Goal: Information Seeking & Learning: Learn about a topic

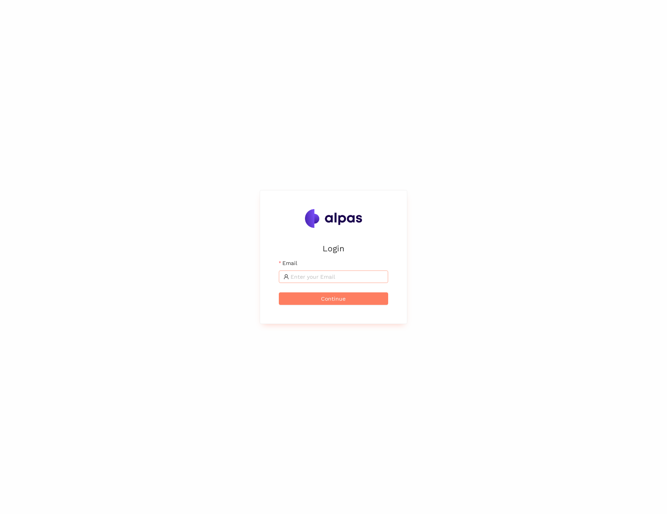
click at [317, 271] on span at bounding box center [333, 276] width 109 height 12
type input "[EMAIL_ADDRESS][DOMAIN_NAME]"
click at [320, 298] on button "Continue" at bounding box center [333, 298] width 109 height 12
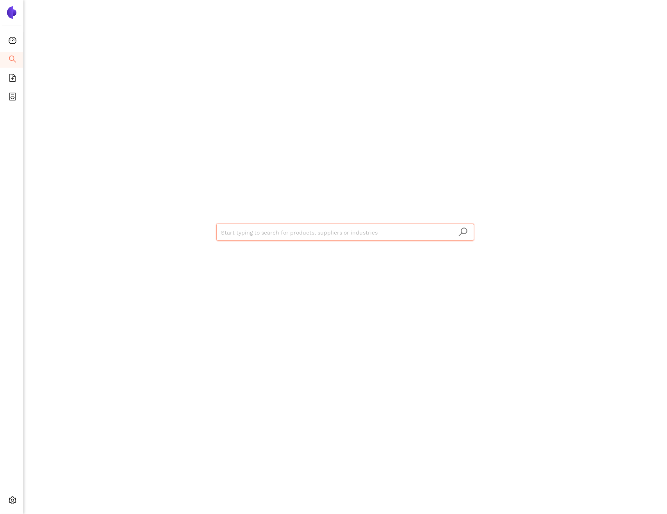
click at [257, 234] on input "search" at bounding box center [345, 232] width 248 height 17
click at [253, 237] on input "search" at bounding box center [345, 232] width 248 height 17
type input "[PERSON_NAME]"
click at [462, 233] on icon "search" at bounding box center [463, 231] width 9 height 9
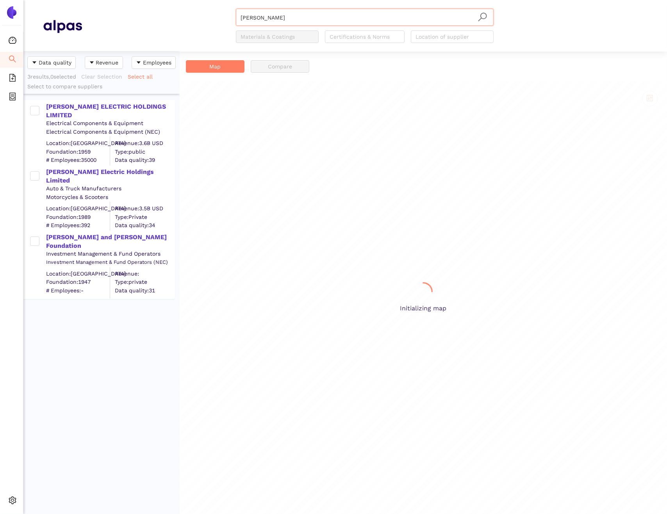
scroll to position [456, 150]
click at [83, 107] on div "[PERSON_NAME] ELECTRIC HOLDINGS LIMITED" at bounding box center [110, 111] width 128 height 18
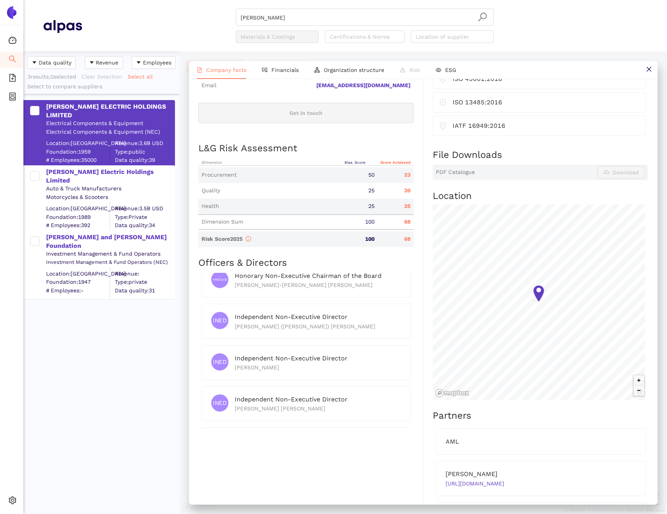
scroll to position [312, 0]
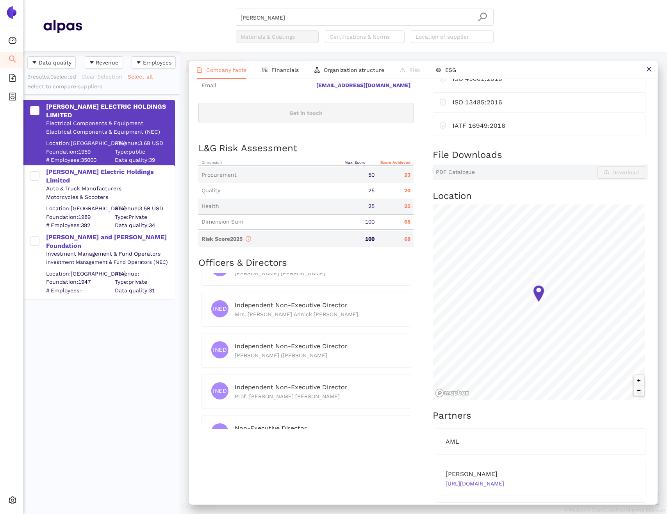
click at [456, 176] on span "PDF Catalogue" at bounding box center [455, 172] width 39 height 8
click at [223, 179] on div "Procurement" at bounding box center [270, 175] width 144 height 8
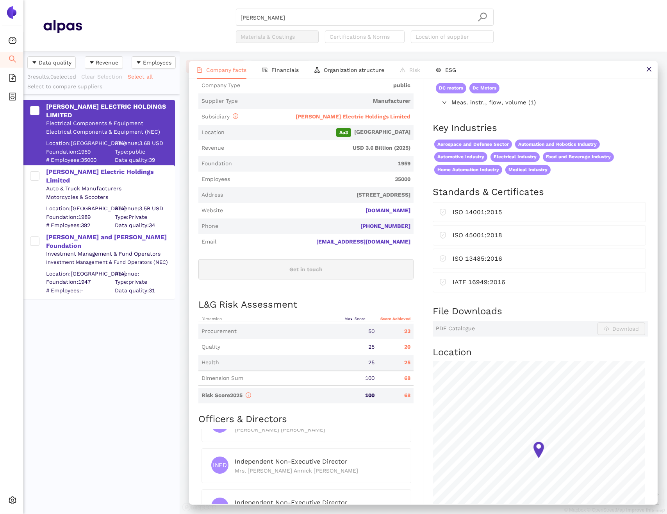
scroll to position [0, 0]
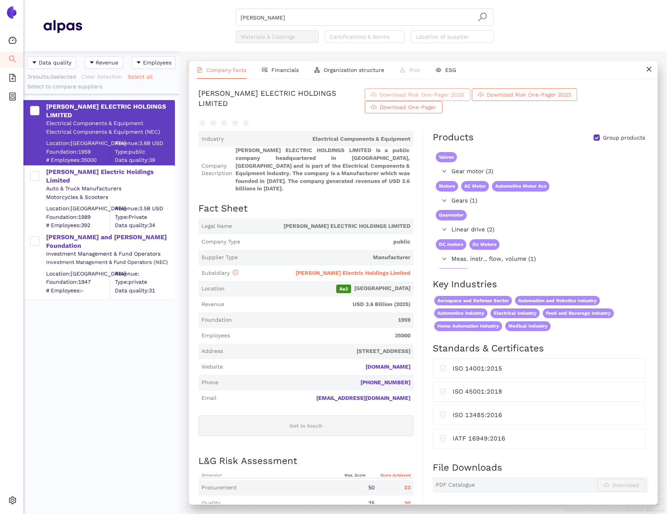
click at [457, 99] on span "Download Risk One-Pager 2025" at bounding box center [422, 94] width 84 height 9
click at [446, 71] on span "ESG" at bounding box center [450, 70] width 11 height 6
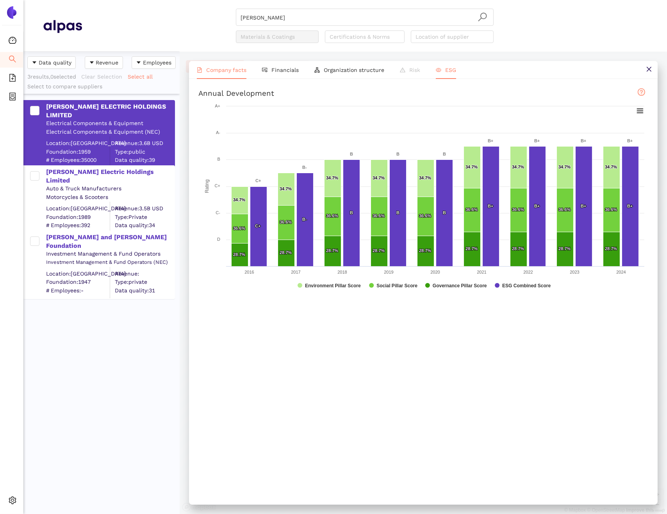
click at [233, 74] on li "Company facts" at bounding box center [221, 70] width 65 height 18
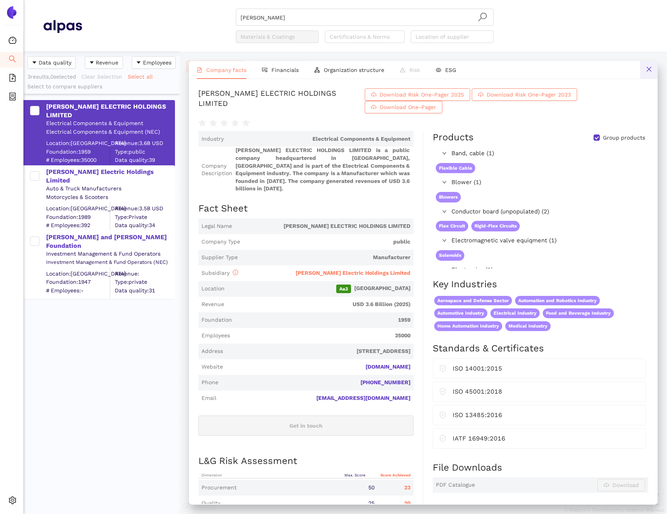
click at [646, 68] on icon "close" at bounding box center [649, 69] width 6 height 6
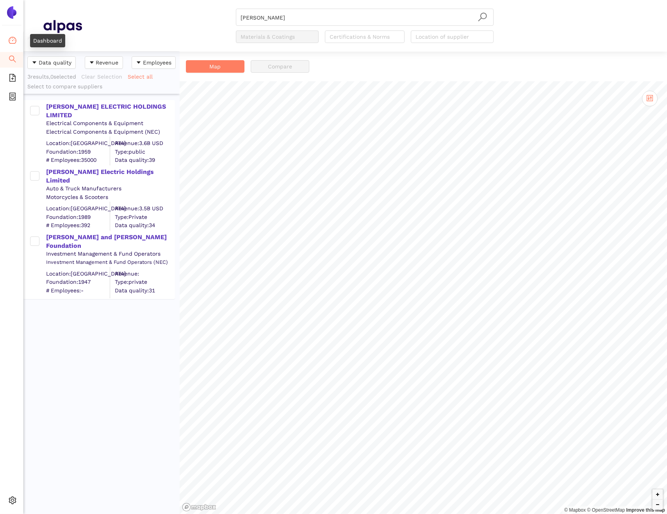
drag, startPoint x: 8, startPoint y: 39, endPoint x: 13, endPoint y: 49, distance: 10.8
click at [8, 39] on li "Dashboard" at bounding box center [11, 41] width 23 height 16
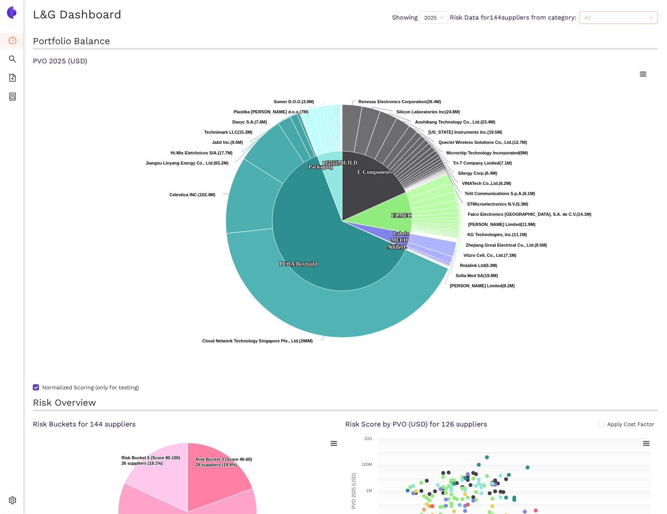
click at [628, 14] on span "All" at bounding box center [618, 18] width 69 height 12
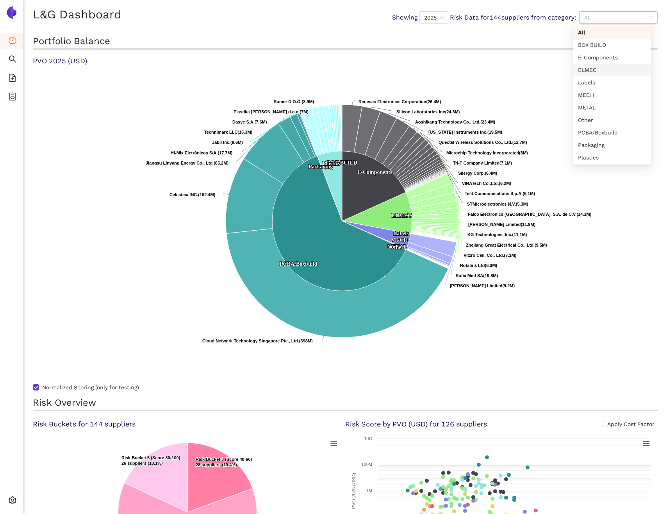
click at [592, 66] on div "ELMEC" at bounding box center [612, 70] width 69 height 9
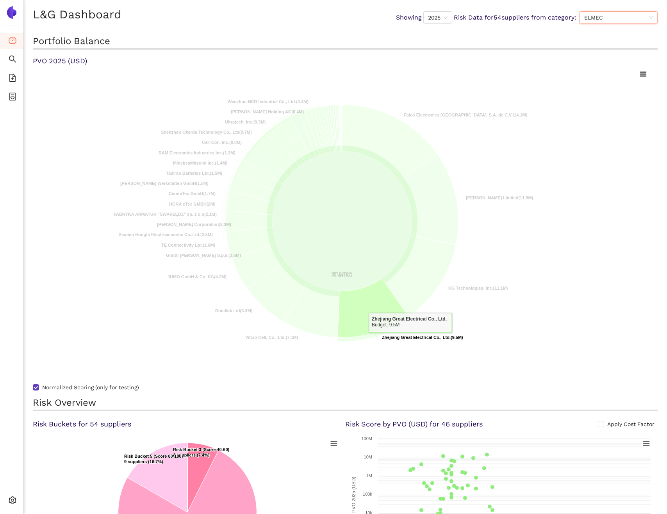
click at [410, 338] on tspan "Zhejiang Great Electrical Co., Ltd." at bounding box center [416, 337] width 69 height 5
click at [355, 310] on icon at bounding box center [373, 307] width 71 height 59
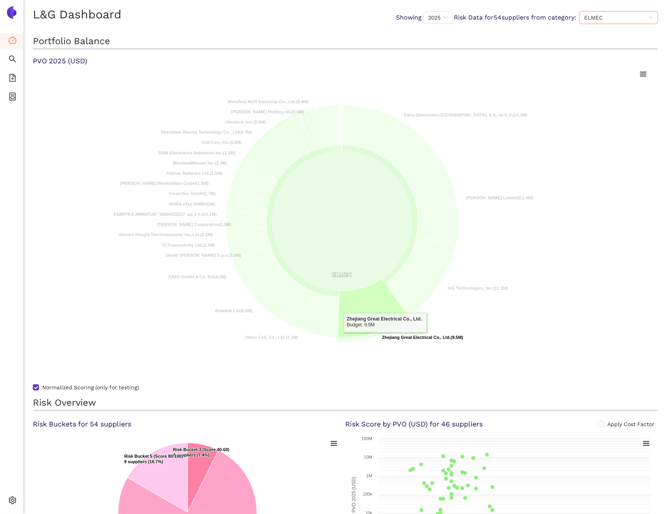
click at [385, 338] on tspan "Zhejiang Great Electrical Co., Ltd." at bounding box center [416, 337] width 69 height 5
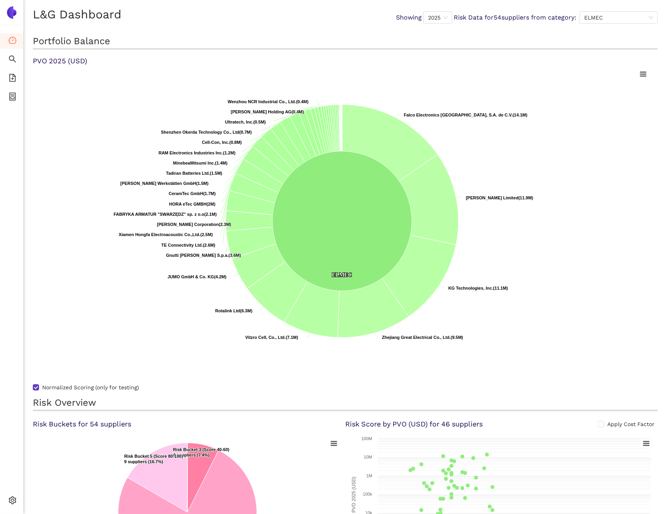
click at [11, 18] on img at bounding box center [11, 12] width 12 height 12
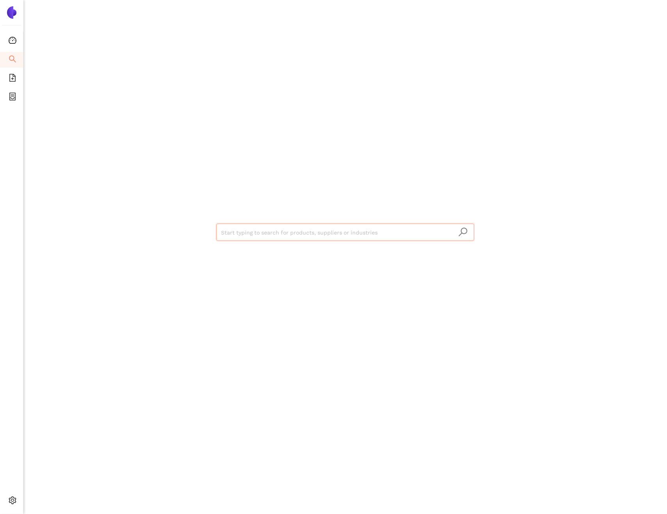
click at [280, 232] on input "search" at bounding box center [345, 232] width 248 height 17
type input "joonhe"
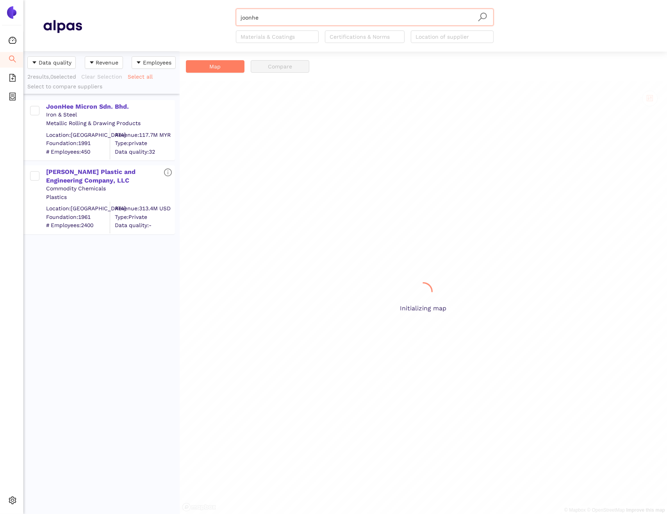
scroll to position [456, 150]
click at [80, 107] on div "JoonHee Micron Sdn. Bhd." at bounding box center [110, 106] width 128 height 9
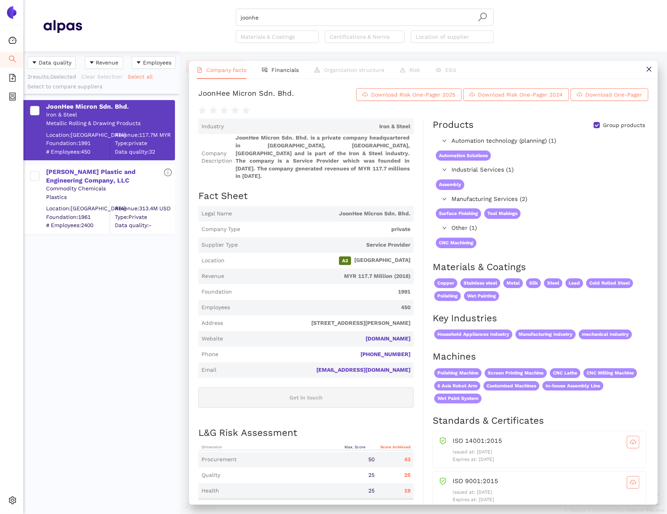
scroll to position [156, 0]
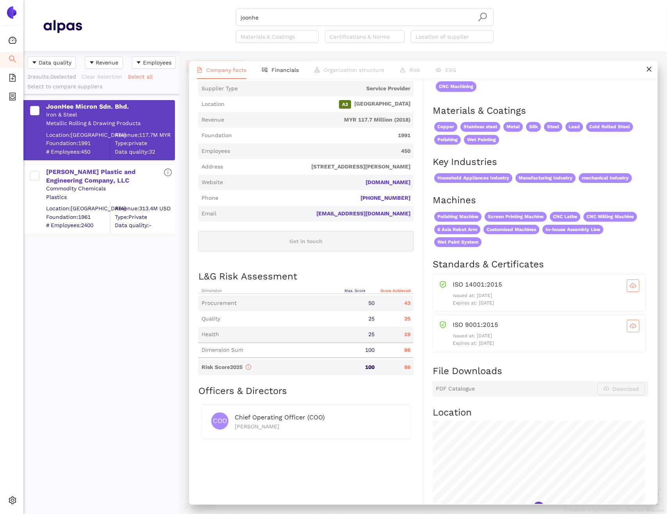
click at [362, 338] on div "25" at bounding box center [360, 334] width 36 height 8
click at [283, 338] on div "Health" at bounding box center [270, 334] width 144 height 8
click at [258, 307] on div "Procurement" at bounding box center [270, 303] width 144 height 8
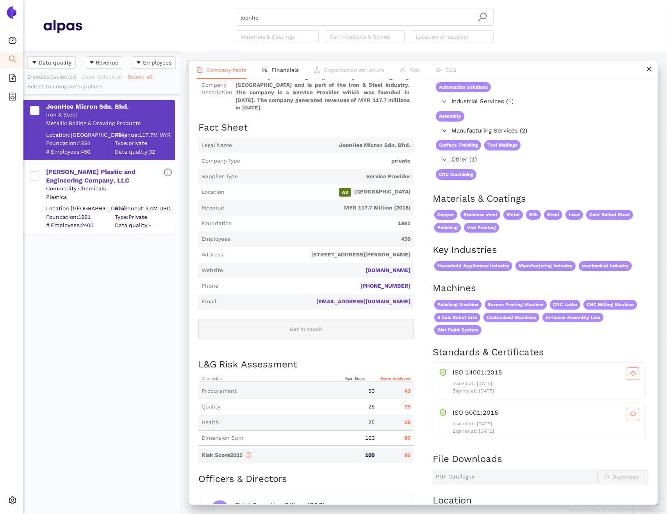
scroll to position [0, 0]
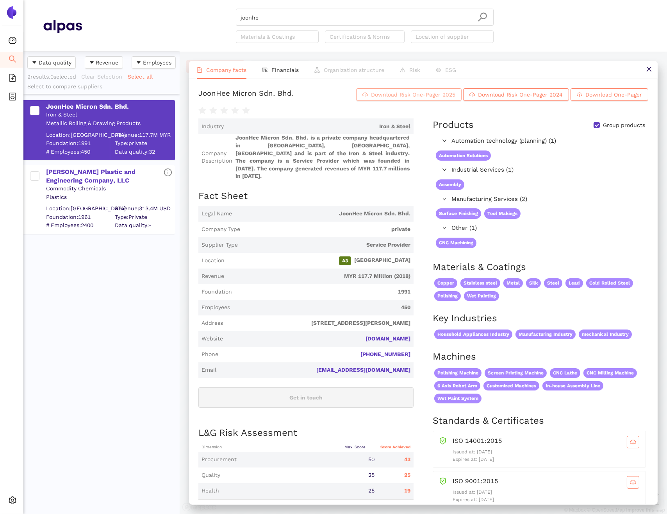
click at [400, 98] on span "Download Risk One-Pager 2025" at bounding box center [413, 94] width 84 height 9
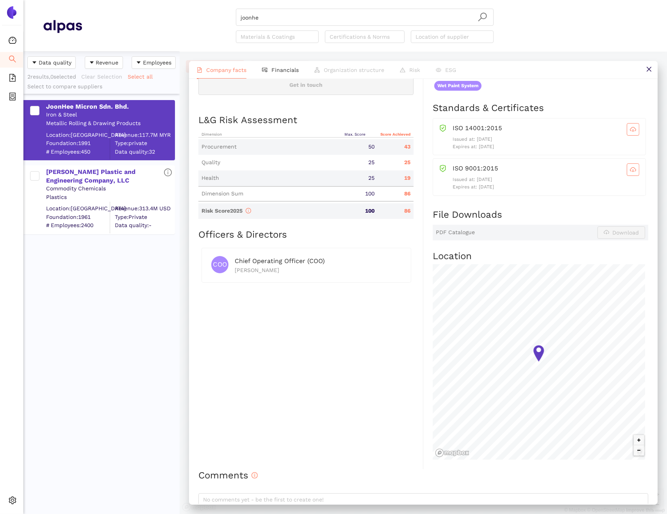
scroll to position [381, 0]
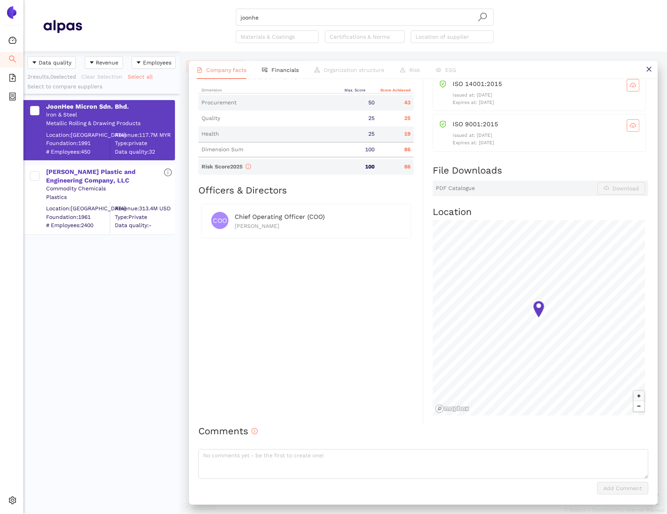
click at [634, 410] on button "Zoom out" at bounding box center [639, 406] width 10 height 10
click at [634, 407] on button "Zoom out" at bounding box center [639, 406] width 10 height 10
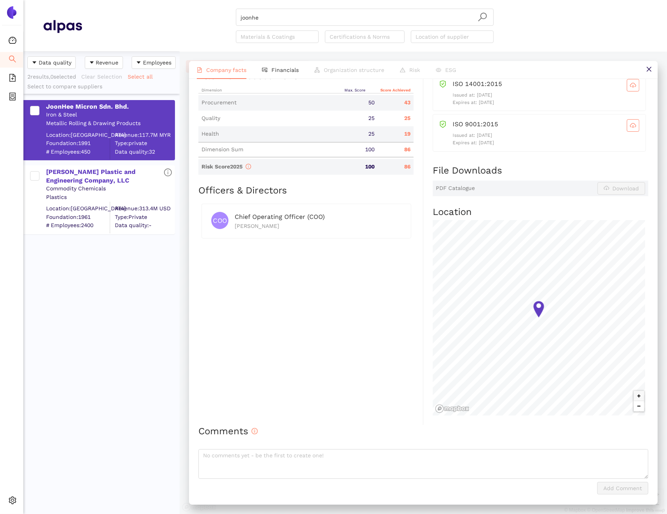
click at [634, 407] on button "Zoom out" at bounding box center [639, 406] width 10 height 10
click at [634, 393] on button "Zoom in" at bounding box center [639, 396] width 10 height 10
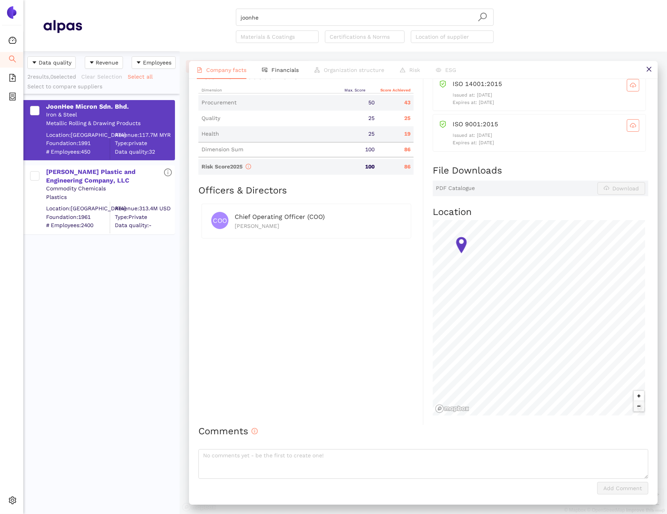
click at [634, 396] on button "Zoom in" at bounding box center [639, 396] width 10 height 10
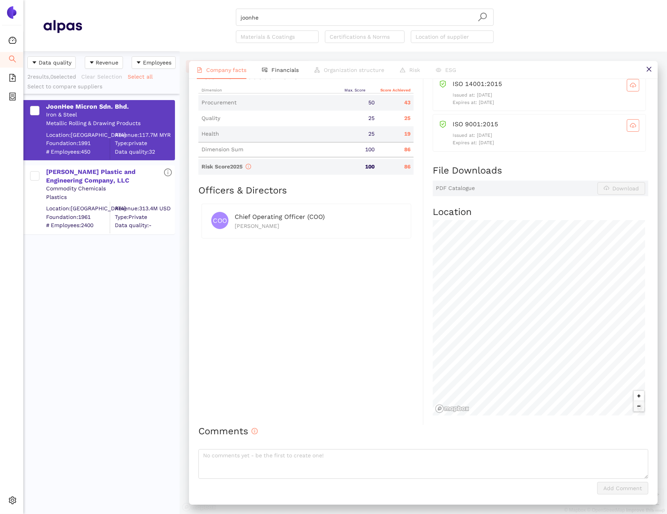
click at [634, 396] on button "Zoom in" at bounding box center [639, 396] width 10 height 10
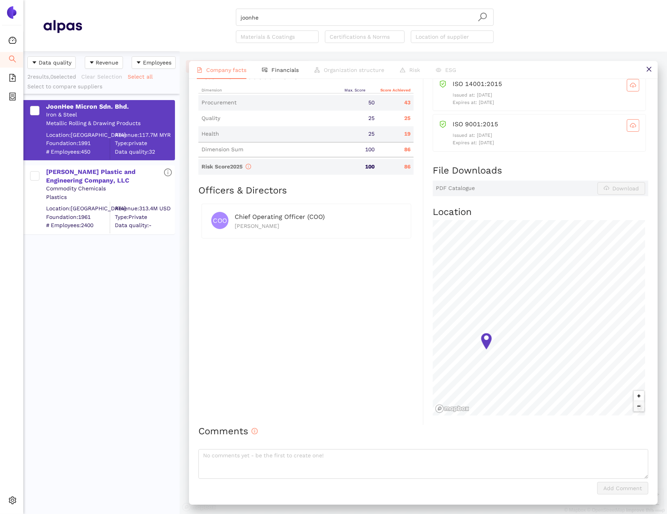
click at [634, 396] on button "Zoom in" at bounding box center [639, 396] width 10 height 10
click at [634, 397] on button "Zoom in" at bounding box center [639, 396] width 10 height 10
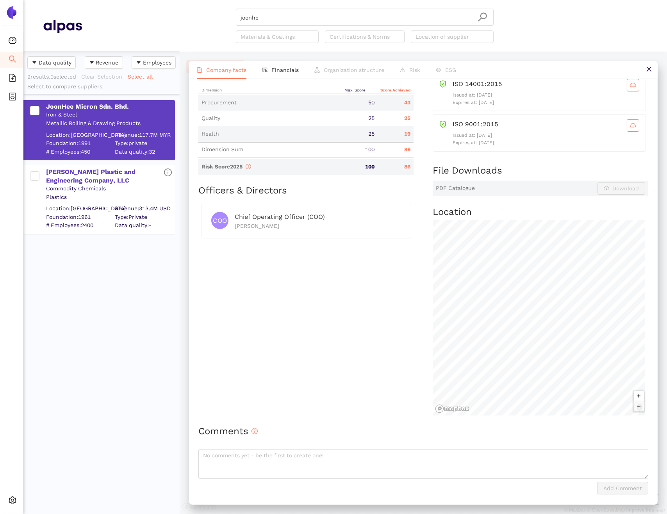
click at [634, 397] on button "Zoom in" at bounding box center [639, 396] width 10 height 10
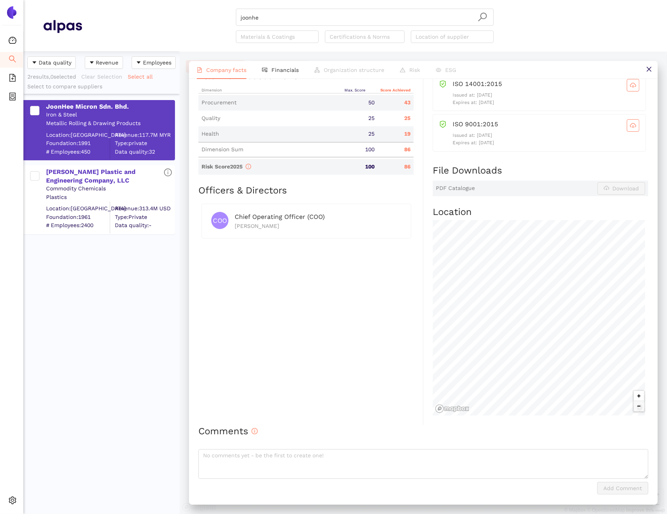
click at [634, 397] on button "Zoom in" at bounding box center [639, 396] width 10 height 10
click at [634, 399] on button "Zoom in" at bounding box center [639, 396] width 10 height 10
click at [650, 70] on icon "close" at bounding box center [648, 69] width 5 height 5
